Goal: Information Seeking & Learning: Learn about a topic

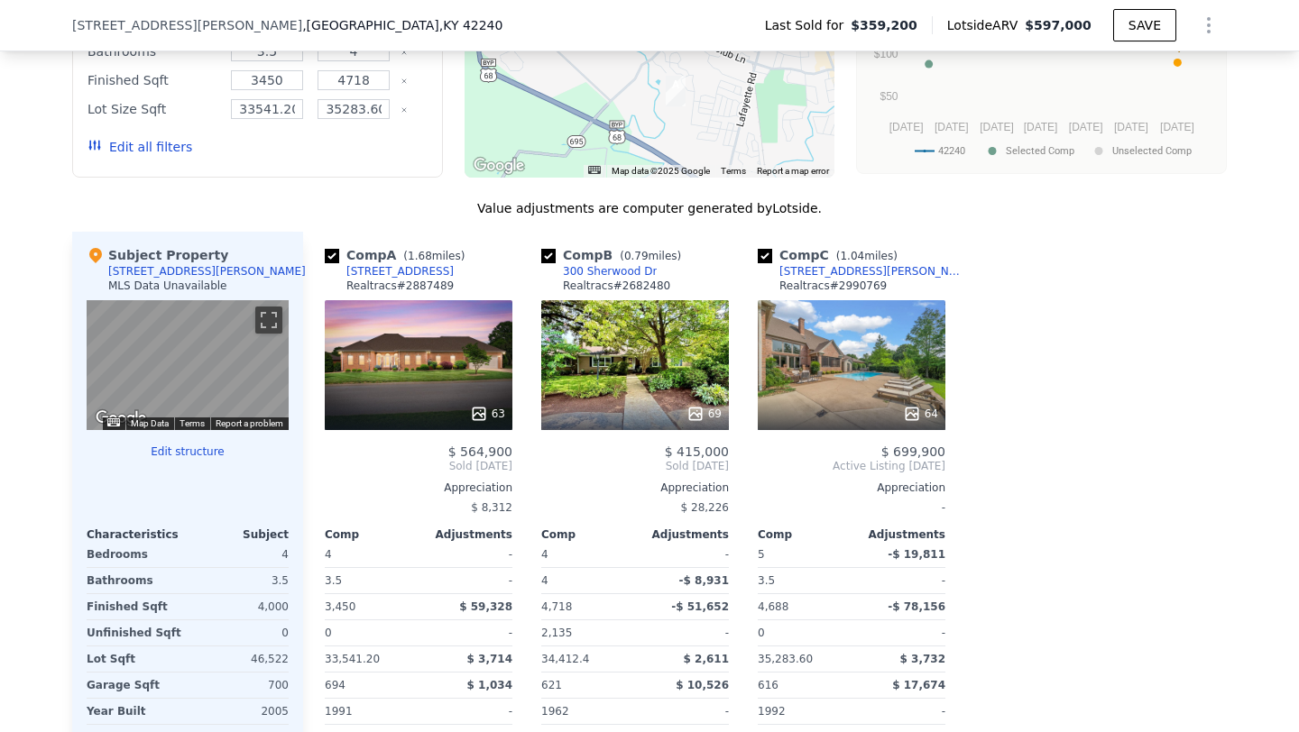
scroll to position [1342, 0]
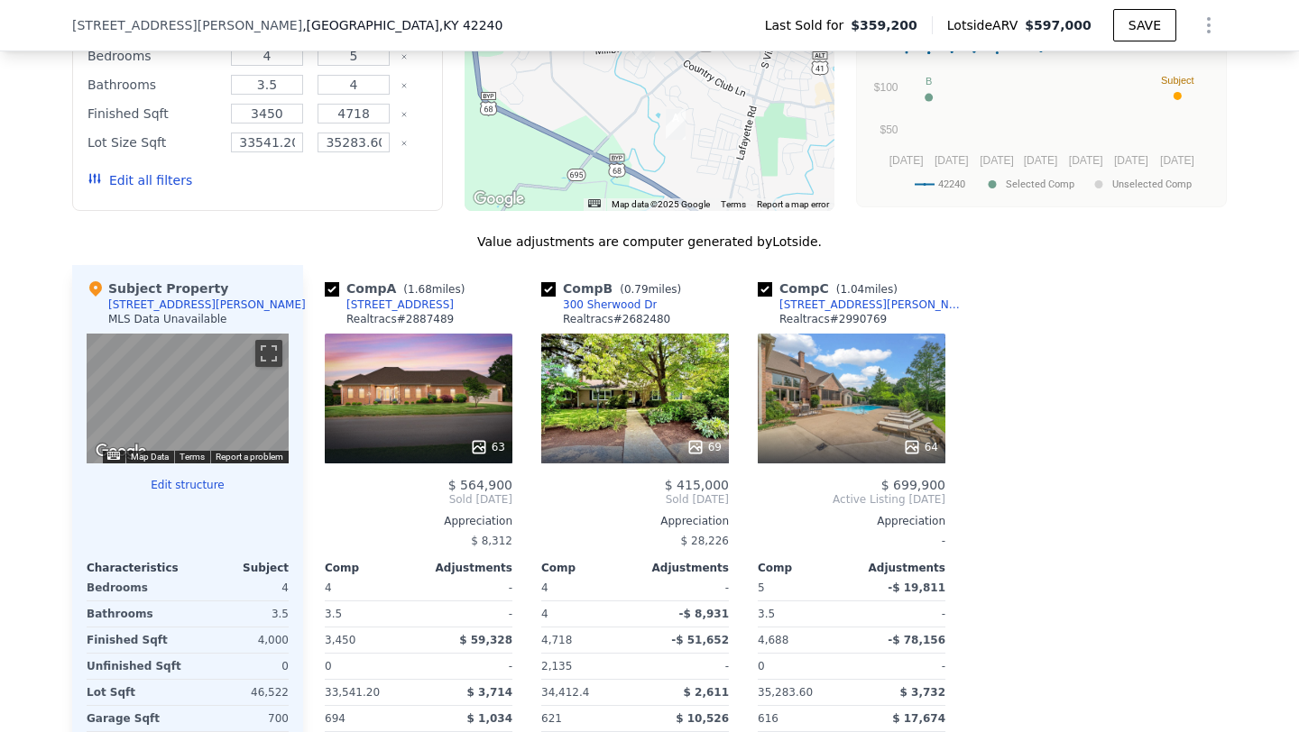
click at [920, 437] on div at bounding box center [851, 447] width 188 height 32
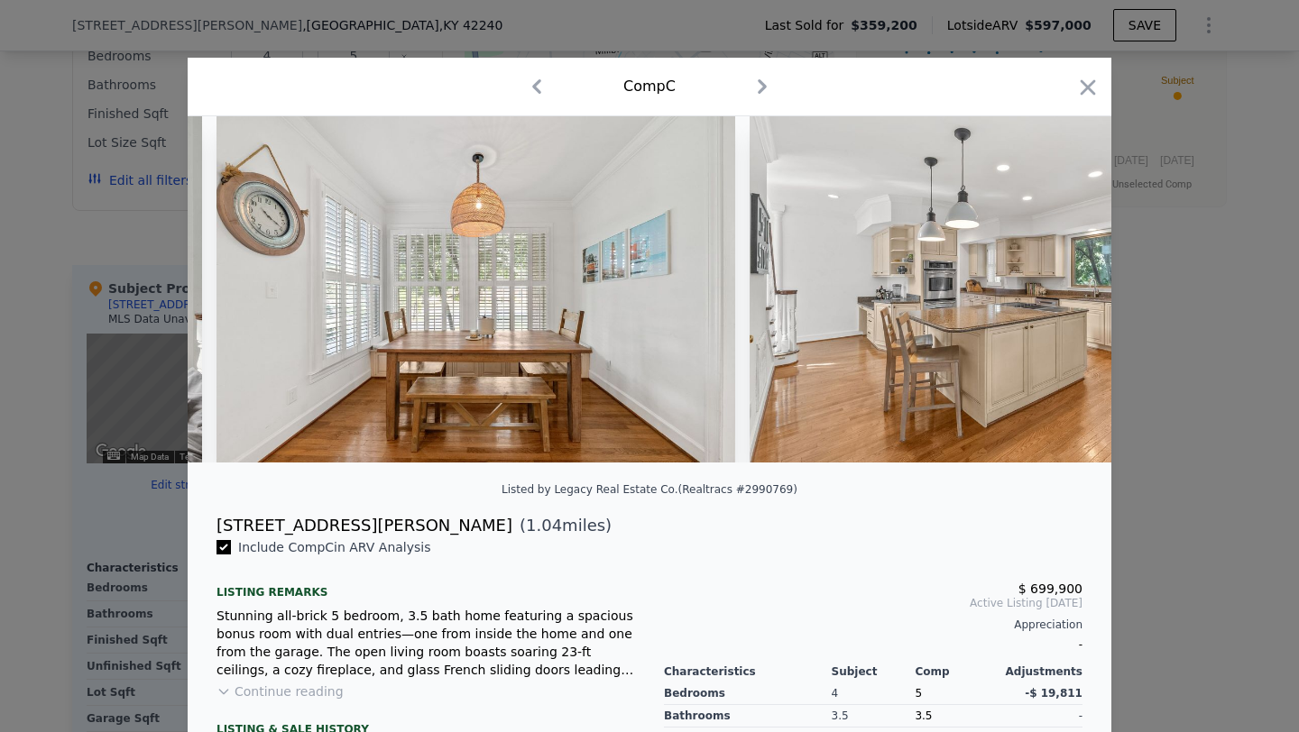
scroll to position [0, 8497]
drag, startPoint x: 210, startPoint y: 525, endPoint x: 306, endPoint y: 520, distance: 95.7
click at [306, 520] on div "[STREET_ADDRESS][PERSON_NAME] ( 1.04 miles)" at bounding box center [649, 525] width 895 height 25
copy div "[STREET_ADDRESS][PERSON_NAME]"
click at [126, 456] on div at bounding box center [649, 366] width 1299 height 732
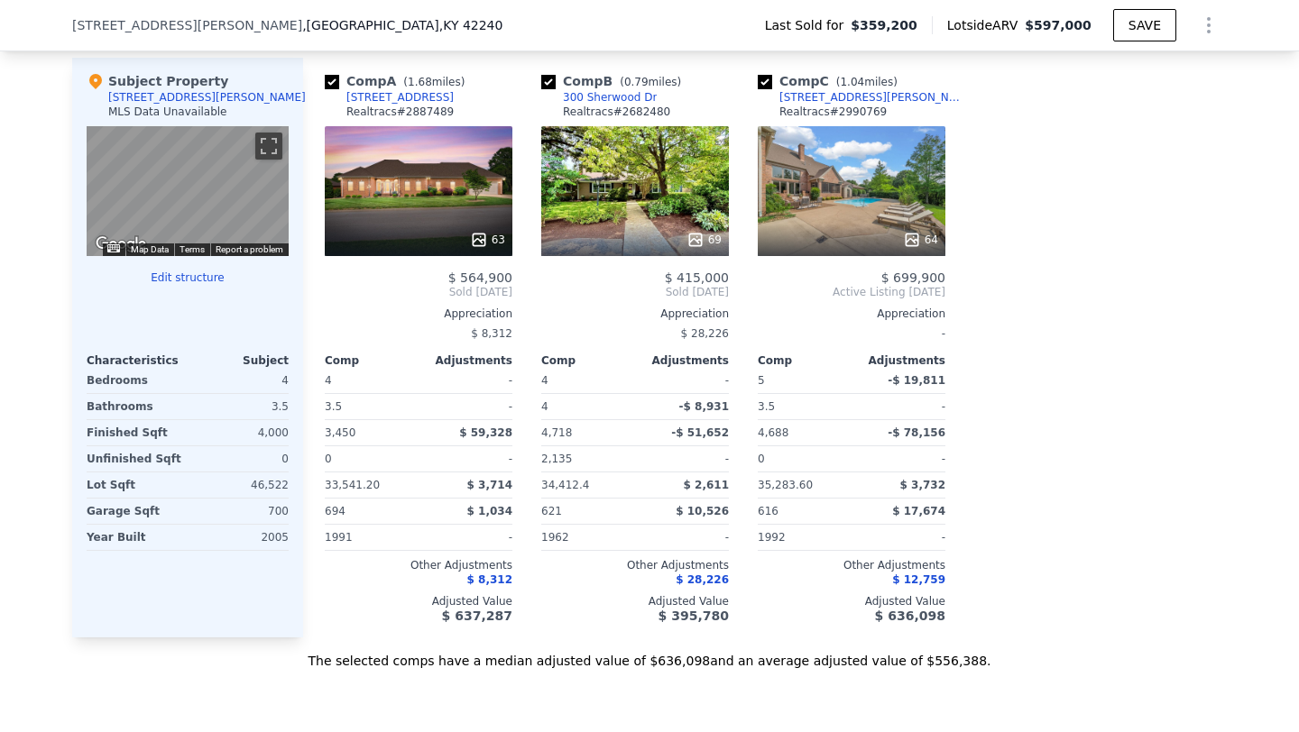
scroll to position [1581, 0]
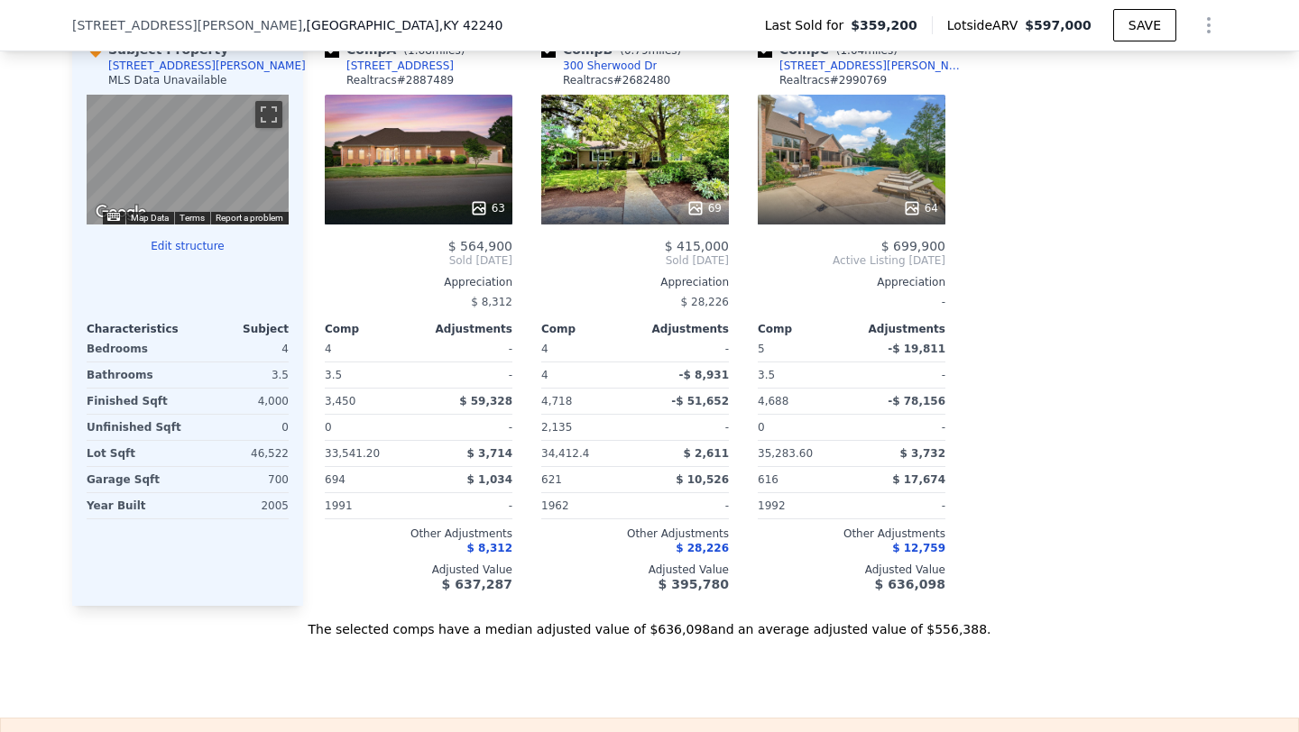
click at [704, 198] on div at bounding box center [635, 208] width 188 height 32
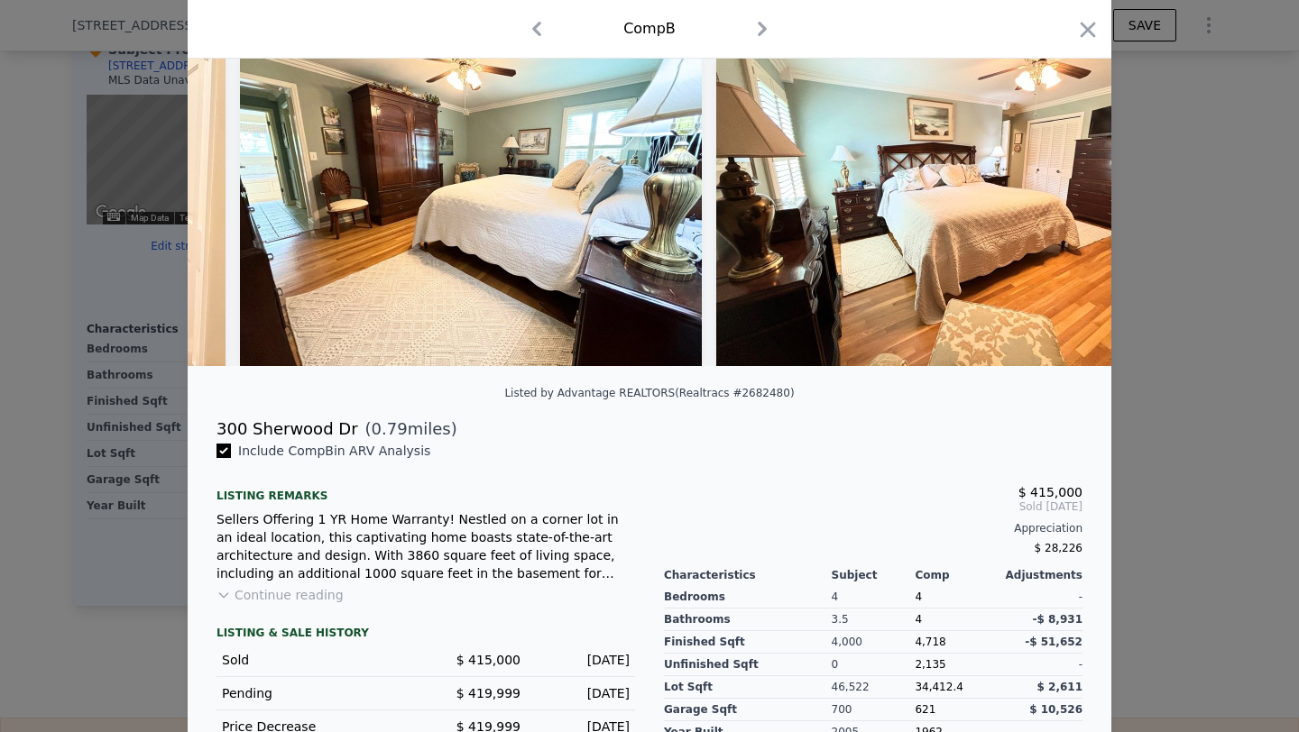
scroll to position [149, 0]
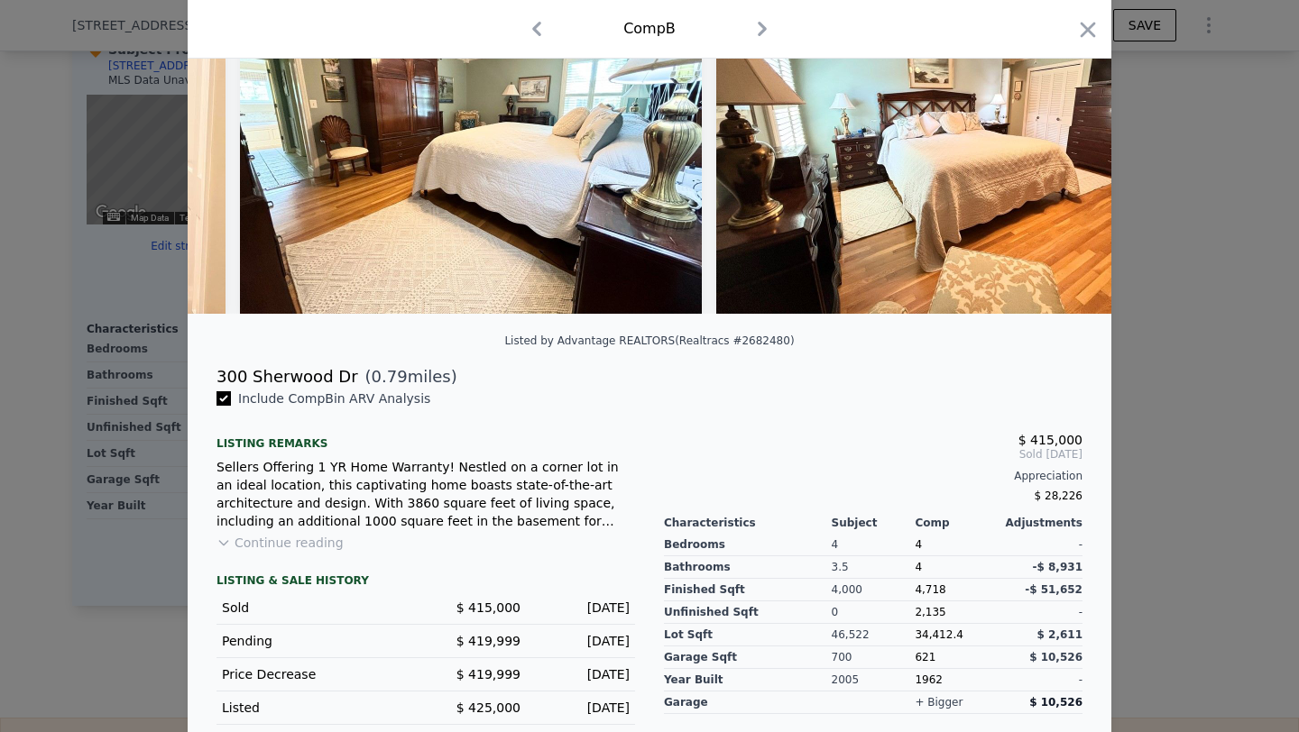
click at [272, 536] on button "Continue reading" at bounding box center [279, 543] width 127 height 18
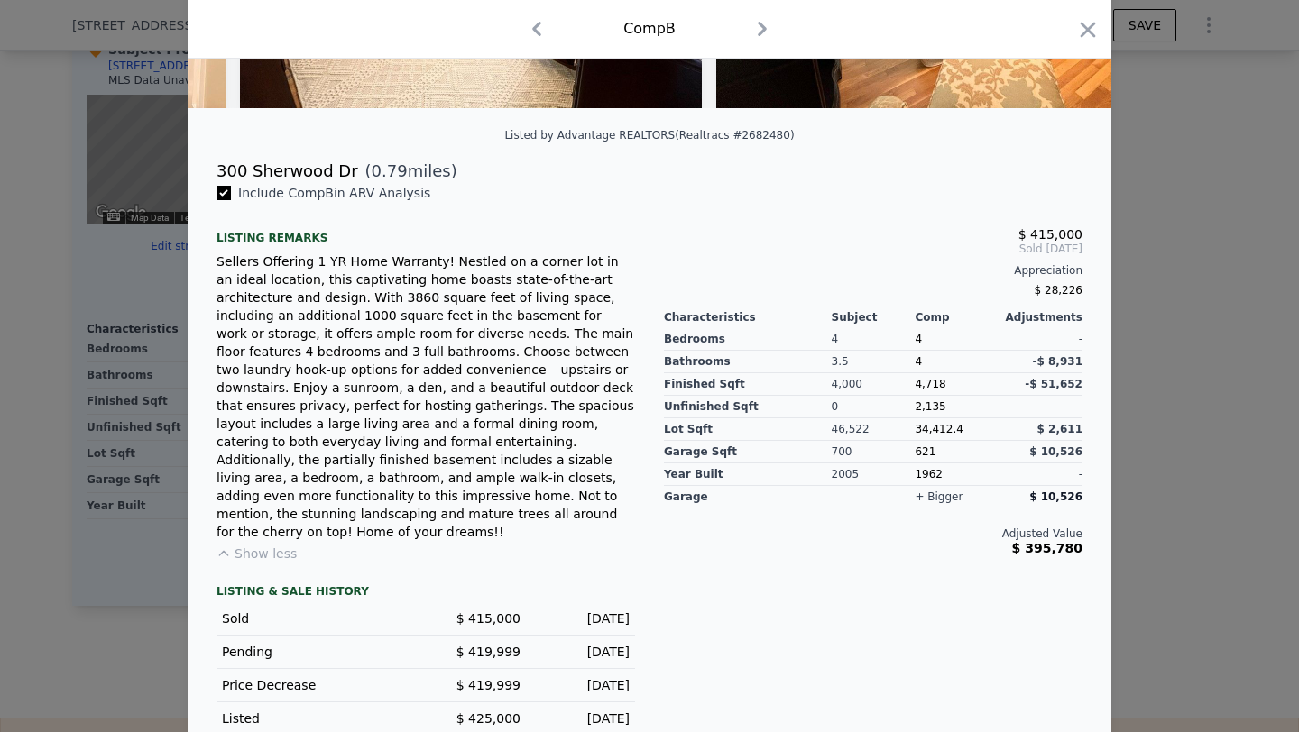
scroll to position [0, 0]
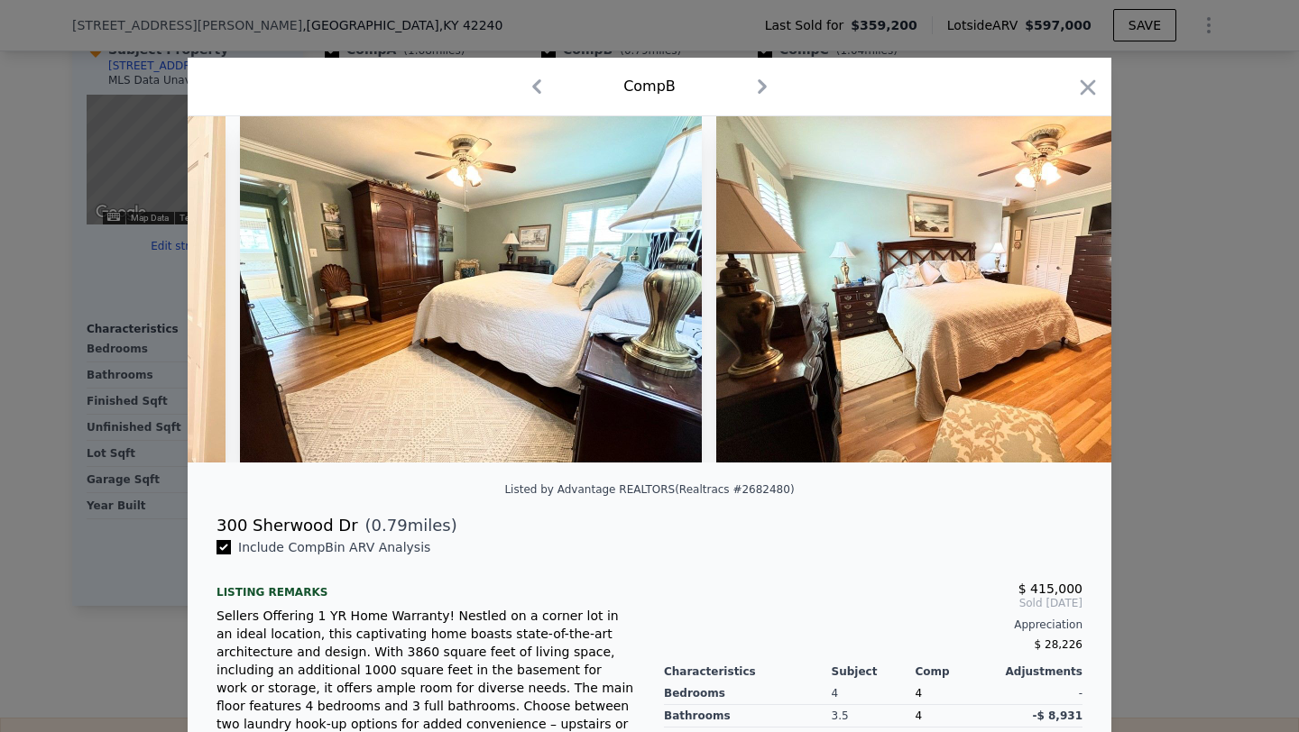
click at [69, 89] on div at bounding box center [649, 366] width 1299 height 732
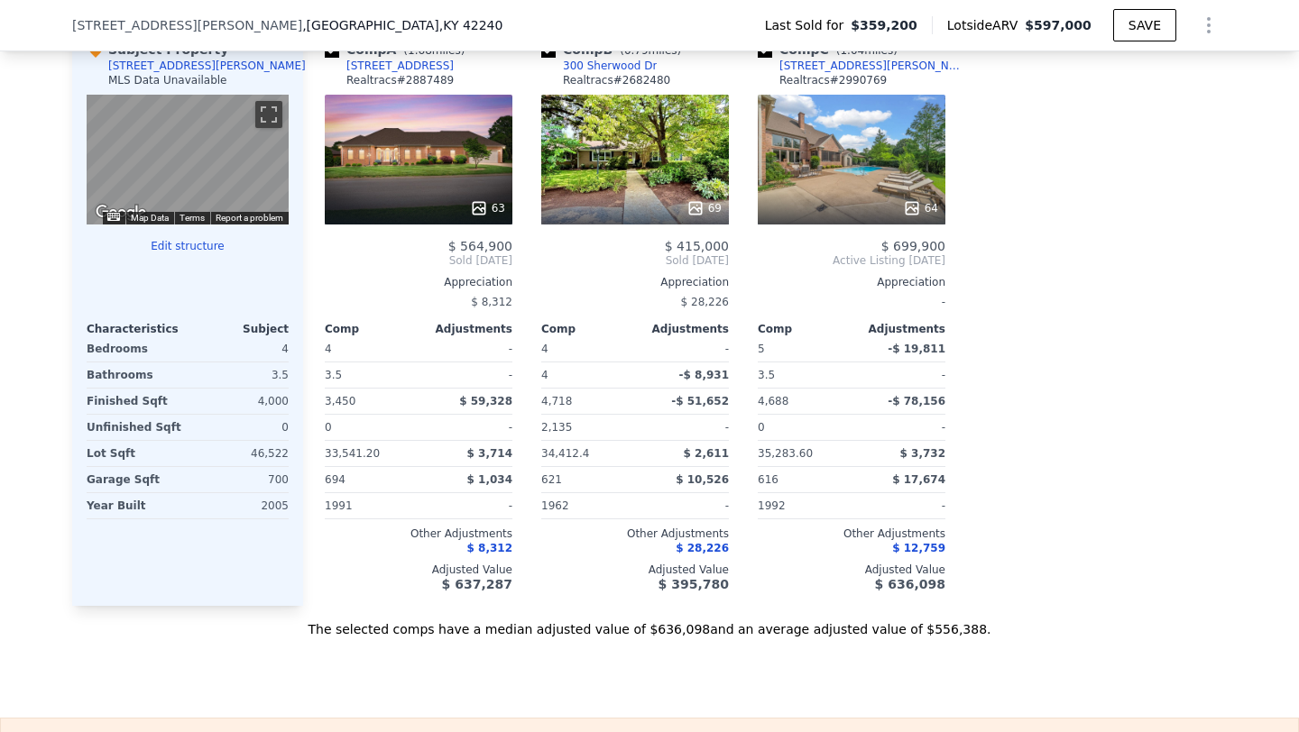
click at [509, 208] on div at bounding box center [419, 208] width 188 height 32
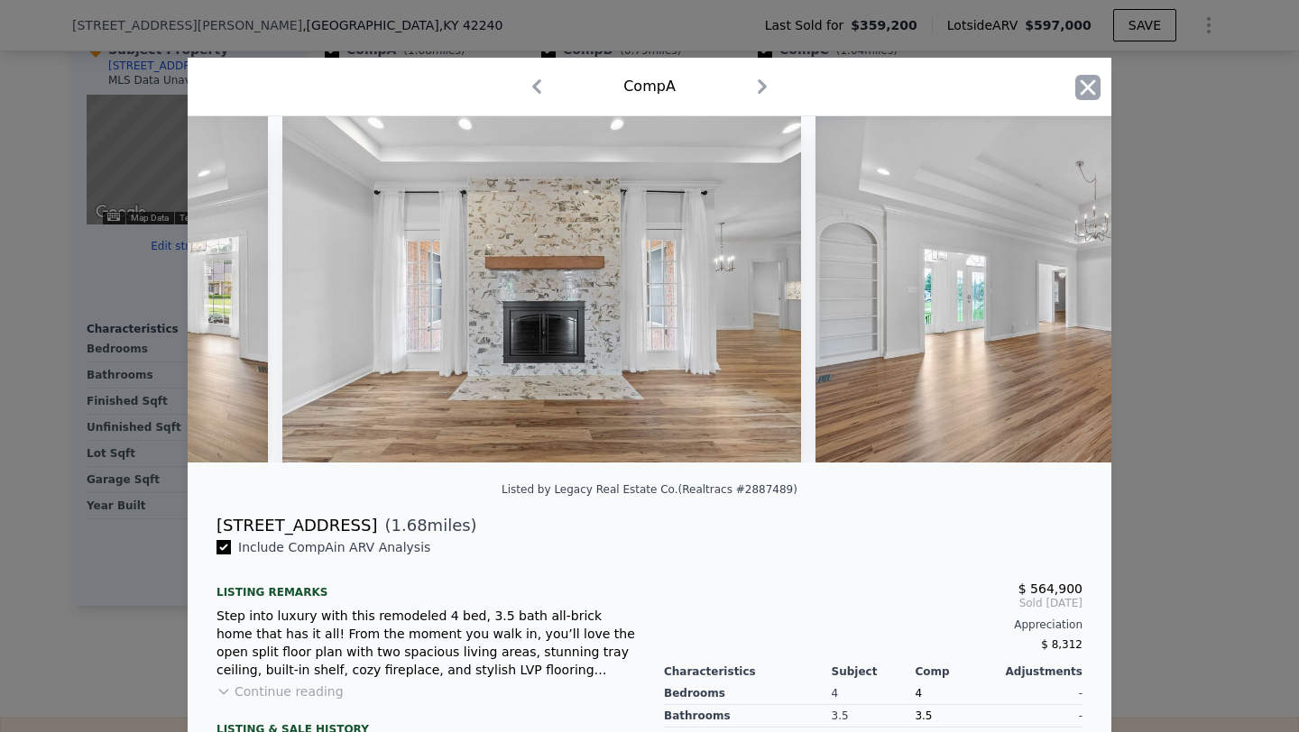
click at [1097, 81] on icon "button" at bounding box center [1087, 87] width 25 height 25
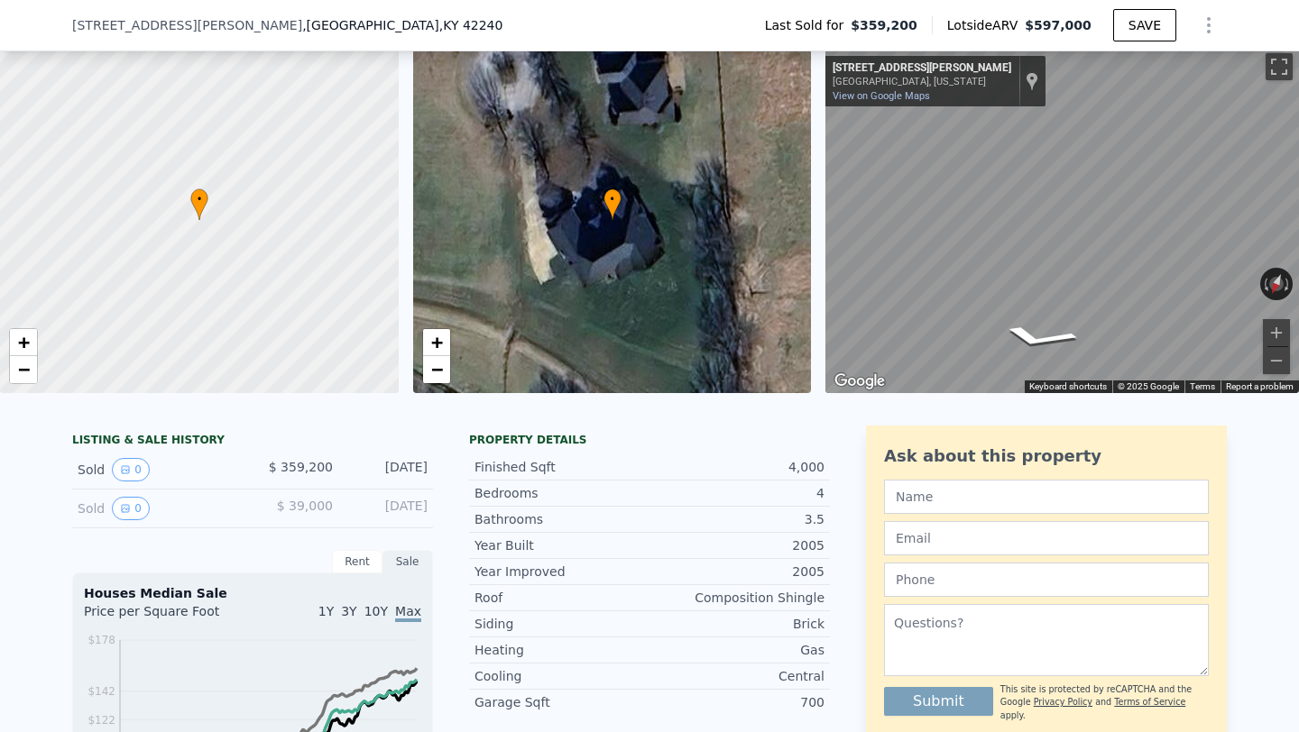
scroll to position [161, 0]
